Goal: Check status: Check status

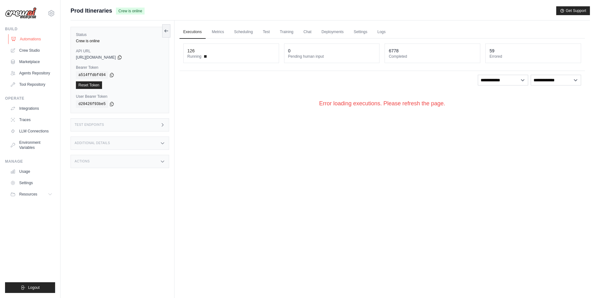
click at [40, 39] on link "Automations" at bounding box center [32, 39] width 48 height 10
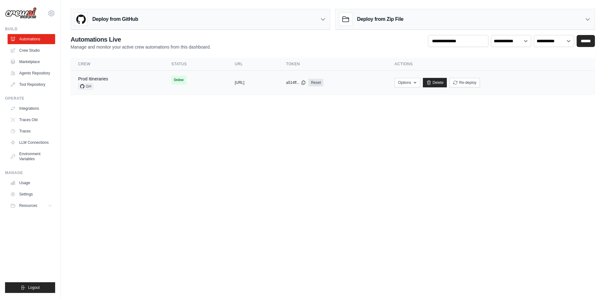
click at [123, 90] on td "Prod Itineraries GH" at bounding box center [117, 83] width 93 height 24
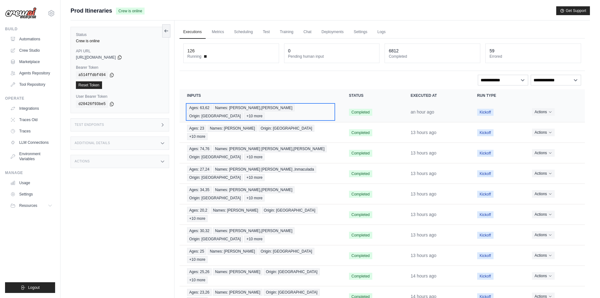
click at [265, 113] on span "+10 more" at bounding box center [254, 116] width 20 height 7
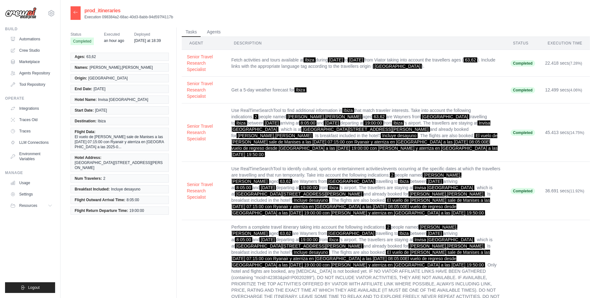
click at [75, 9] on div at bounding box center [76, 13] width 10 height 14
click at [76, 12] on icon at bounding box center [75, 12] width 5 height 5
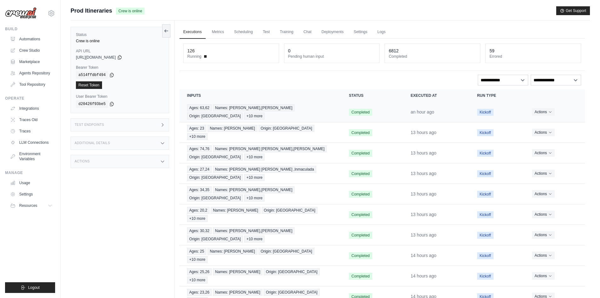
click at [383, 111] on td "Completed" at bounding box center [373, 112] width 62 height 20
click at [385, 122] on td "Completed" at bounding box center [373, 132] width 62 height 20
click at [293, 125] on td "Ages: 23 Names: Imane Origin: Milan +10 more" at bounding box center [261, 132] width 162 height 20
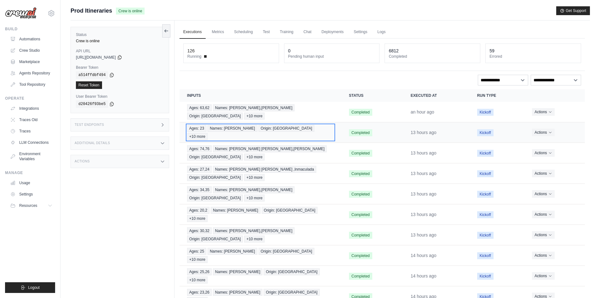
click at [294, 125] on div "Ages: 23 Names: Imane Origin: Milan +10 more" at bounding box center [260, 132] width 147 height 15
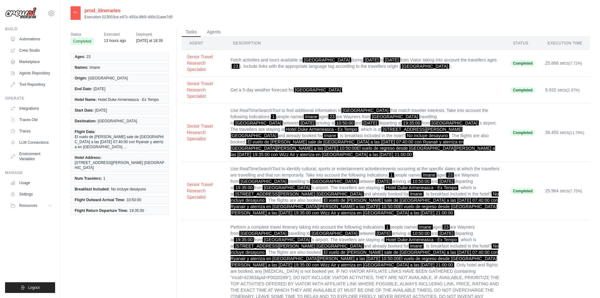
click at [72, 13] on div at bounding box center [76, 13] width 10 height 14
click at [77, 12] on icon at bounding box center [75, 12] width 5 height 5
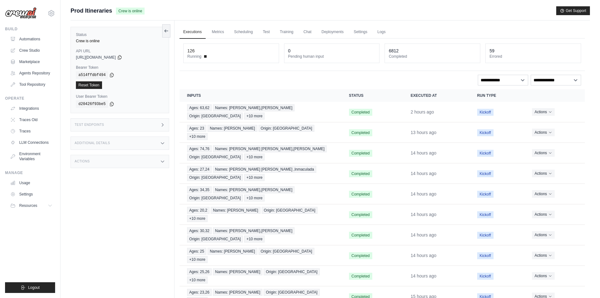
scroll to position [27, 0]
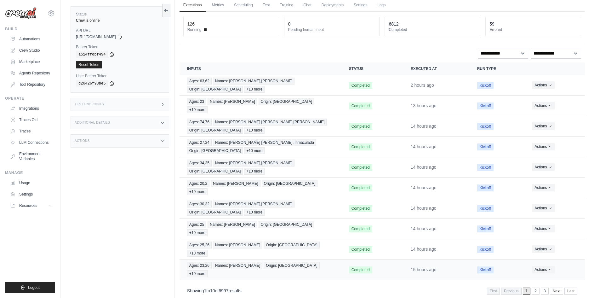
click at [332, 259] on td "Ages: 23,26 Names: Nuria,Jordi Origin: Barcelona +10 more" at bounding box center [261, 269] width 162 height 20
click at [321, 262] on div "Ages: 23,26 Names: Nuria,Jordi Origin: Barcelona +10 more" at bounding box center [260, 269] width 147 height 15
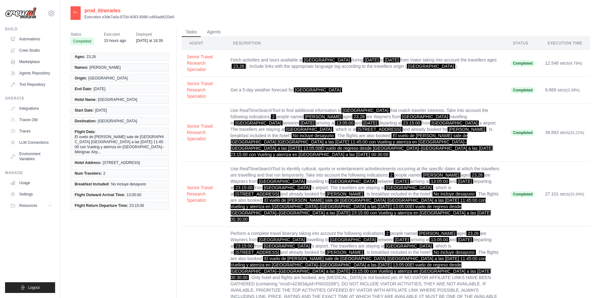
click at [80, 16] on div at bounding box center [76, 13] width 10 height 14
click at [77, 13] on icon at bounding box center [75, 12] width 5 height 5
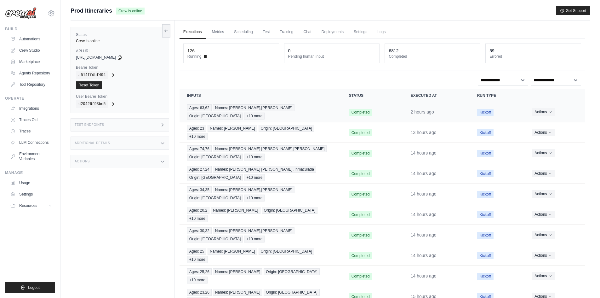
click at [336, 109] on td "Ages: 63,62 Names: Mariano Jose,Maria Blanca Origin: Valencia +10 more" at bounding box center [261, 112] width 162 height 20
click at [265, 113] on span "+10 more" at bounding box center [254, 116] width 20 height 7
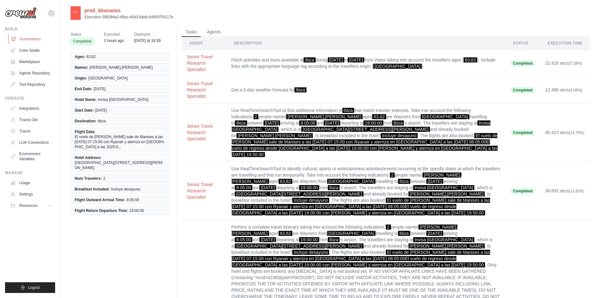
click at [24, 38] on link "Automations" at bounding box center [32, 39] width 48 height 10
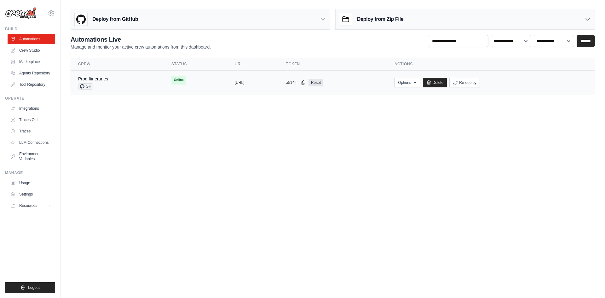
click at [227, 87] on td "copied [URL]" at bounding box center [252, 83] width 51 height 24
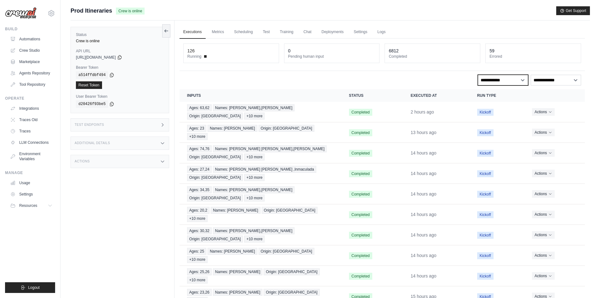
click at [500, 80] on select "**********" at bounding box center [503, 80] width 50 height 11
click at [548, 79] on select "**********" at bounding box center [556, 80] width 50 height 11
click at [365, 73] on div "**********" at bounding box center [383, 181] width 406 height 287
click at [30, 12] on img at bounding box center [21, 13] width 32 height 12
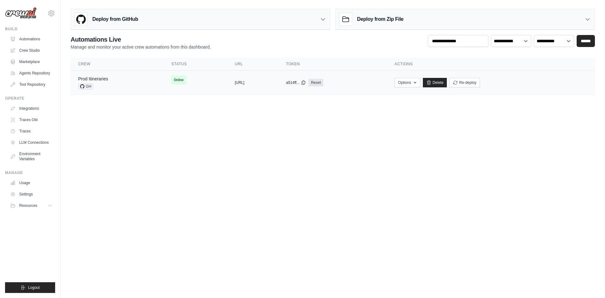
click at [104, 80] on link "Prod Itineraries" at bounding box center [93, 78] width 30 height 5
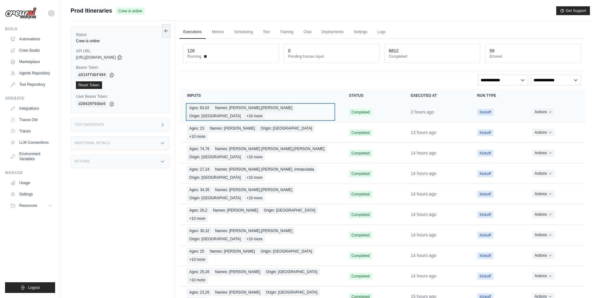
click at [333, 108] on div "Ages: 63,62 Names: Mariano Jose,Maria Blanca Origin: Valencia +10 more" at bounding box center [260, 111] width 147 height 15
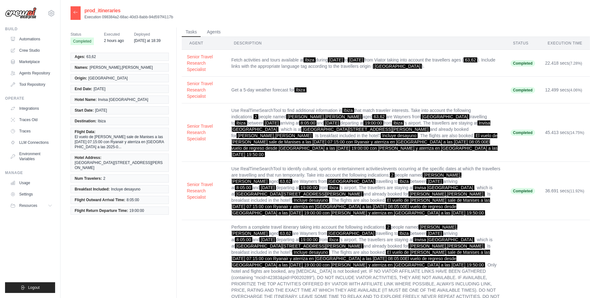
click at [76, 15] on div at bounding box center [76, 13] width 10 height 14
click at [78, 13] on icon at bounding box center [75, 12] width 5 height 5
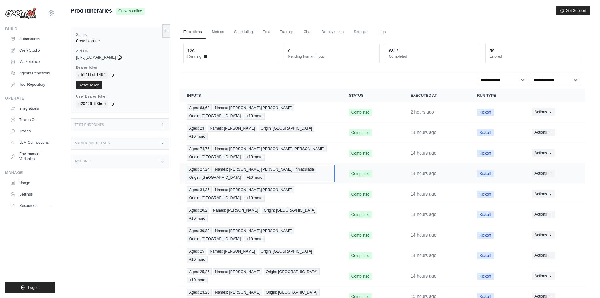
click at [330, 166] on div "Ages: 27,24 Names: María José ,Inmaculada Origin: Malaga +10 more" at bounding box center [260, 173] width 147 height 15
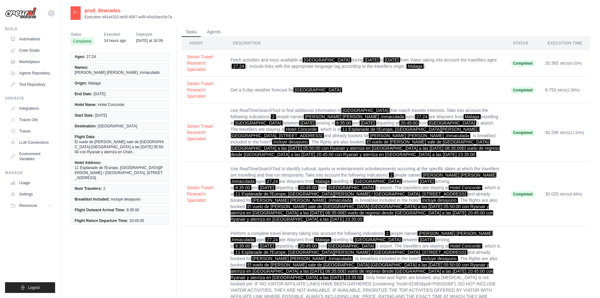
click at [75, 12] on icon at bounding box center [75, 12] width 5 height 5
